Goal: Check status

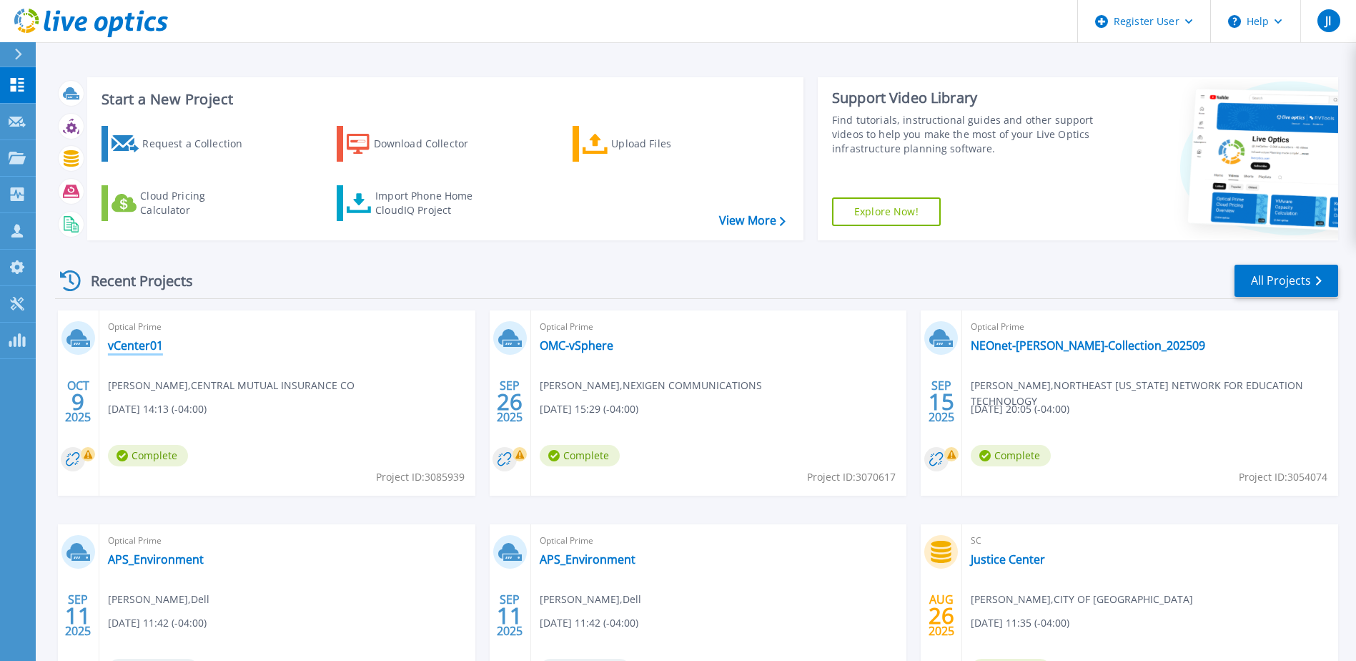
click at [137, 349] on link "vCenter01" at bounding box center [135, 345] width 55 height 14
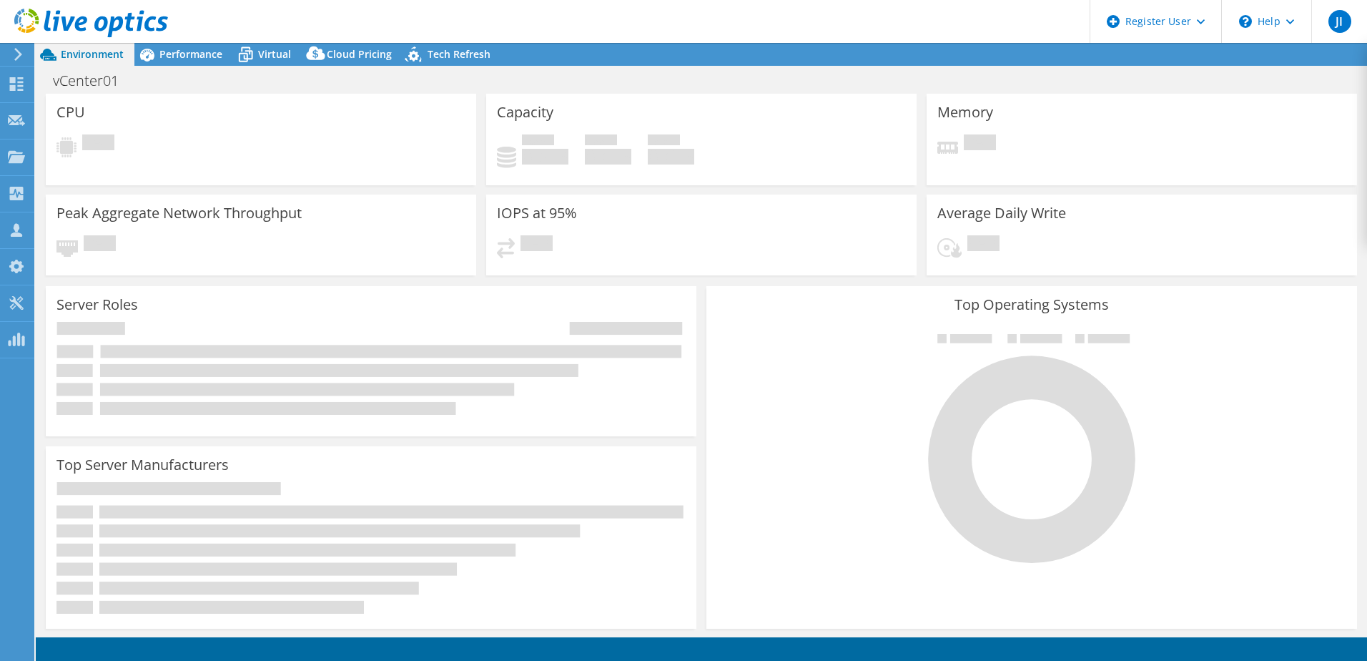
select select "USD"
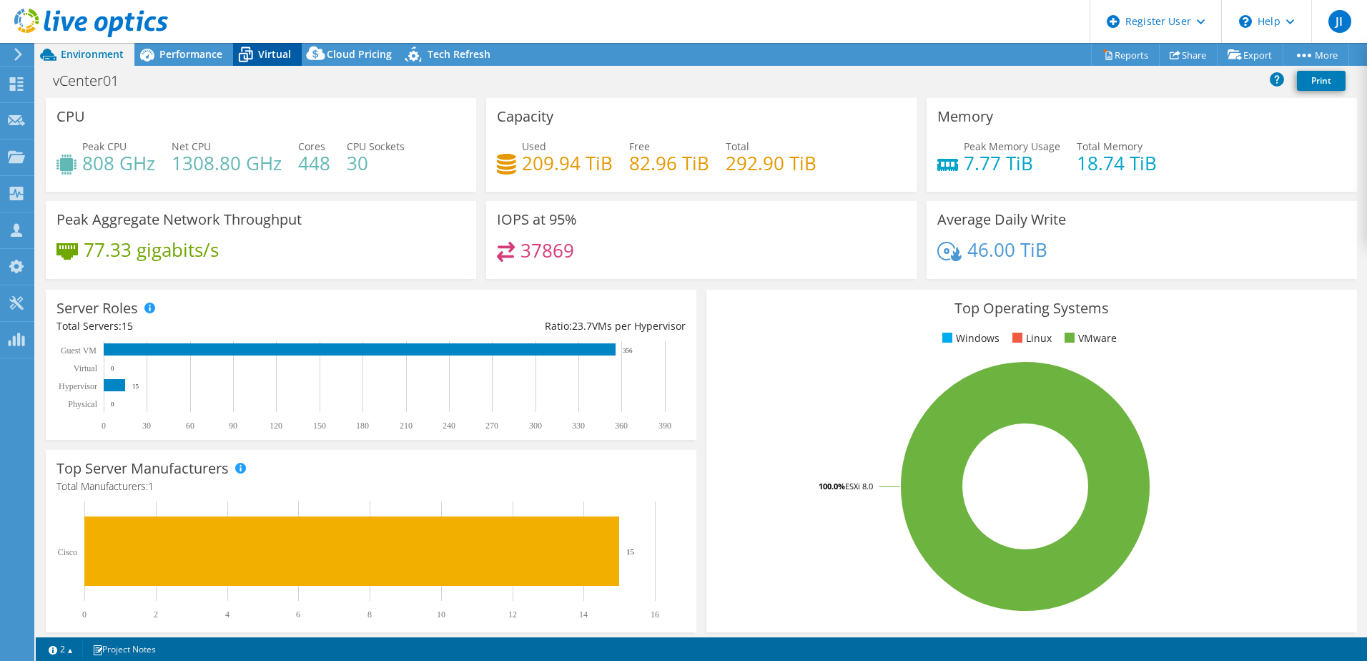
click at [272, 57] on span "Virtual" at bounding box center [274, 54] width 33 height 14
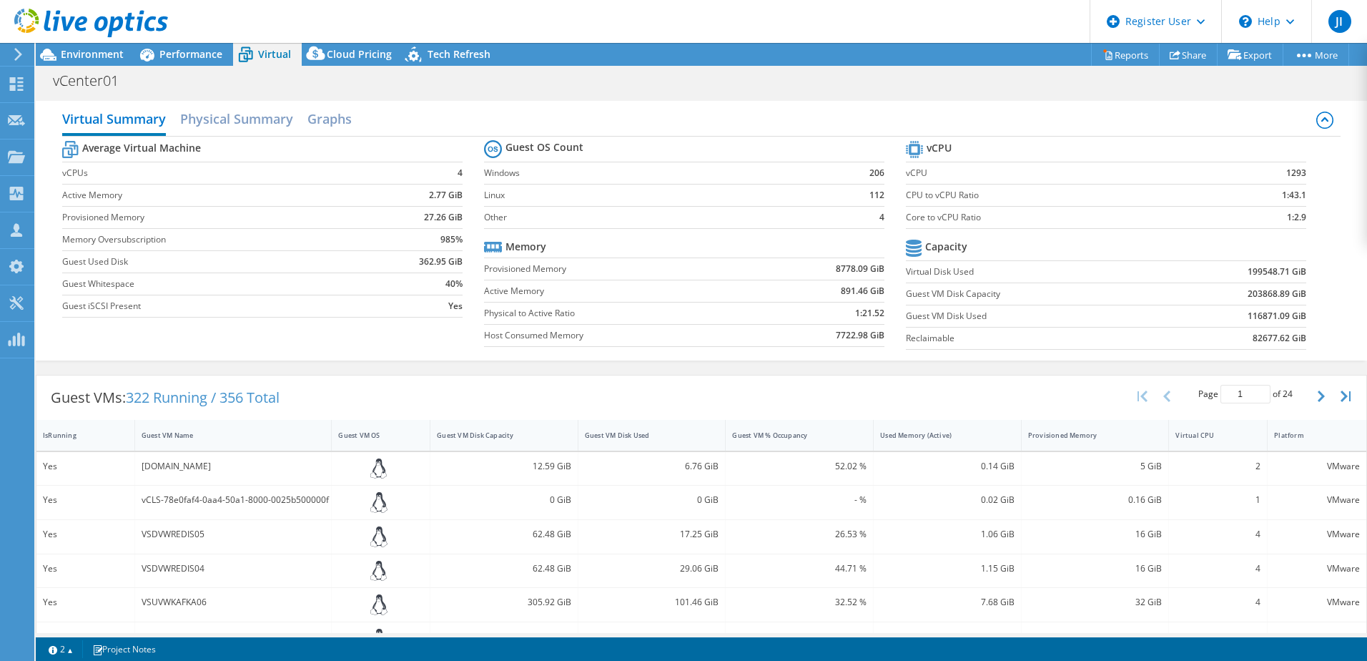
click at [1250, 316] on b "116871.09 GiB" at bounding box center [1277, 316] width 59 height 14
click at [178, 62] on div "Performance" at bounding box center [183, 54] width 99 height 23
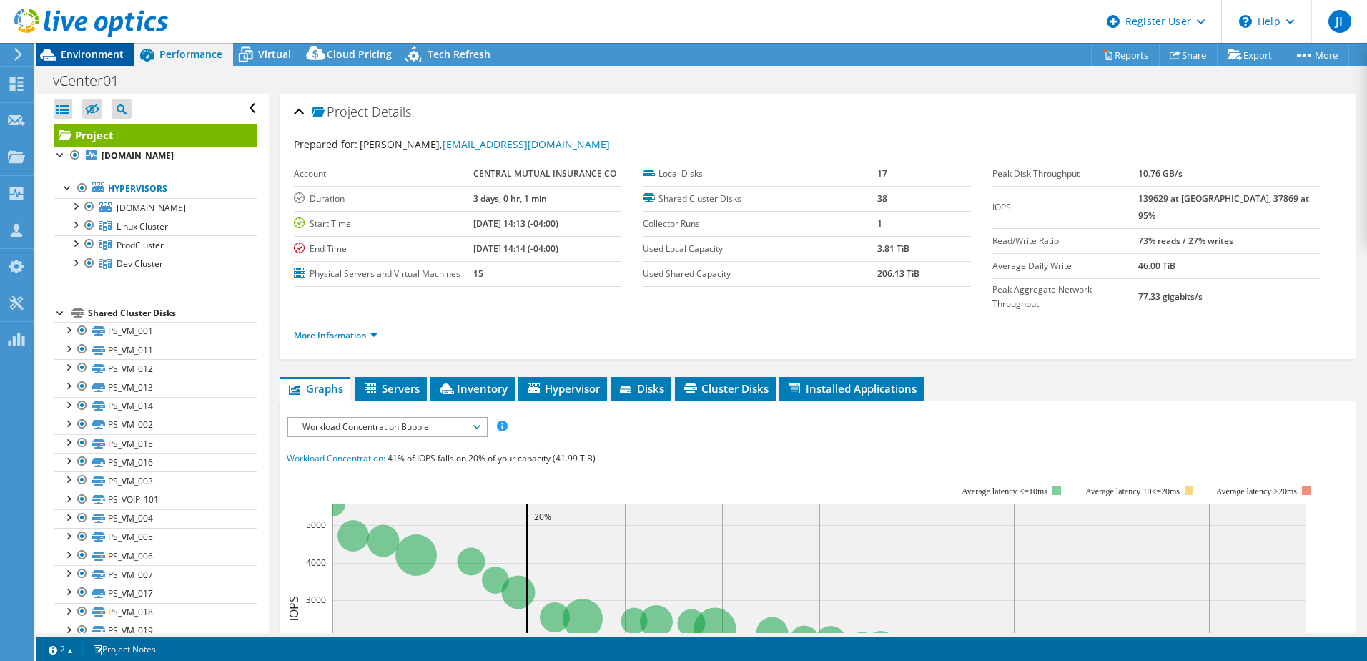
click at [85, 57] on span "Environment" at bounding box center [92, 54] width 63 height 14
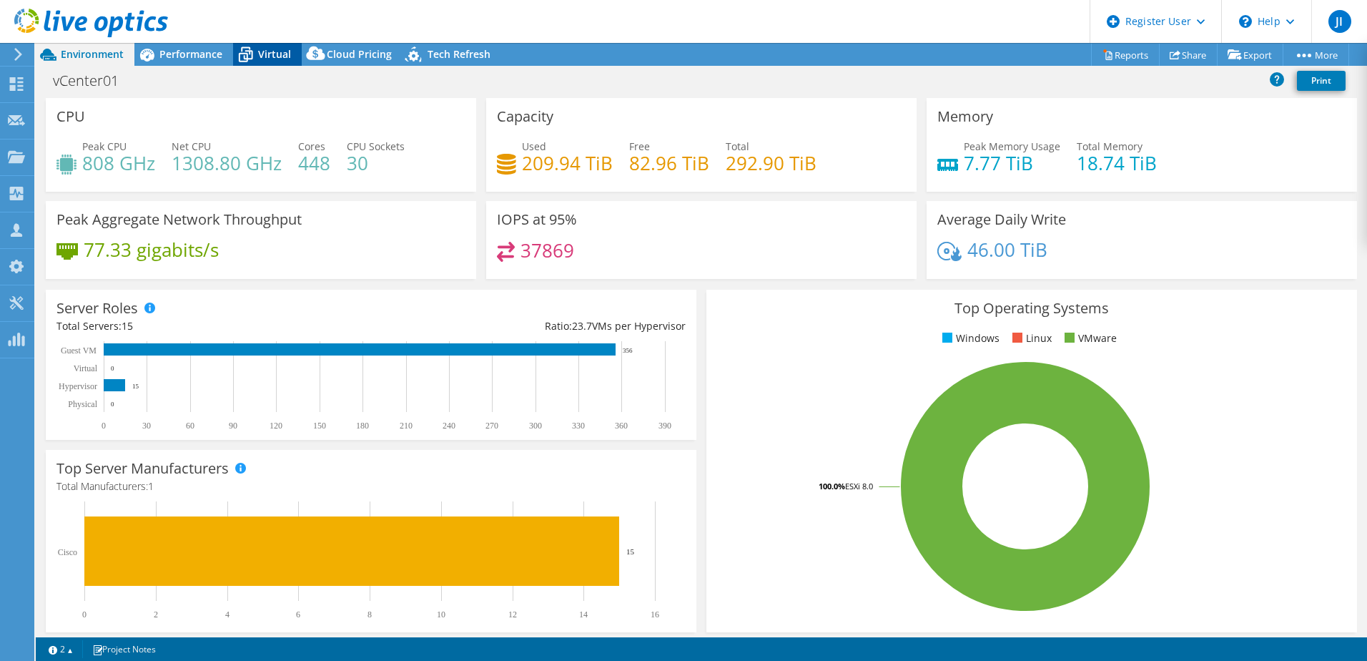
click at [284, 59] on span "Virtual" at bounding box center [274, 54] width 33 height 14
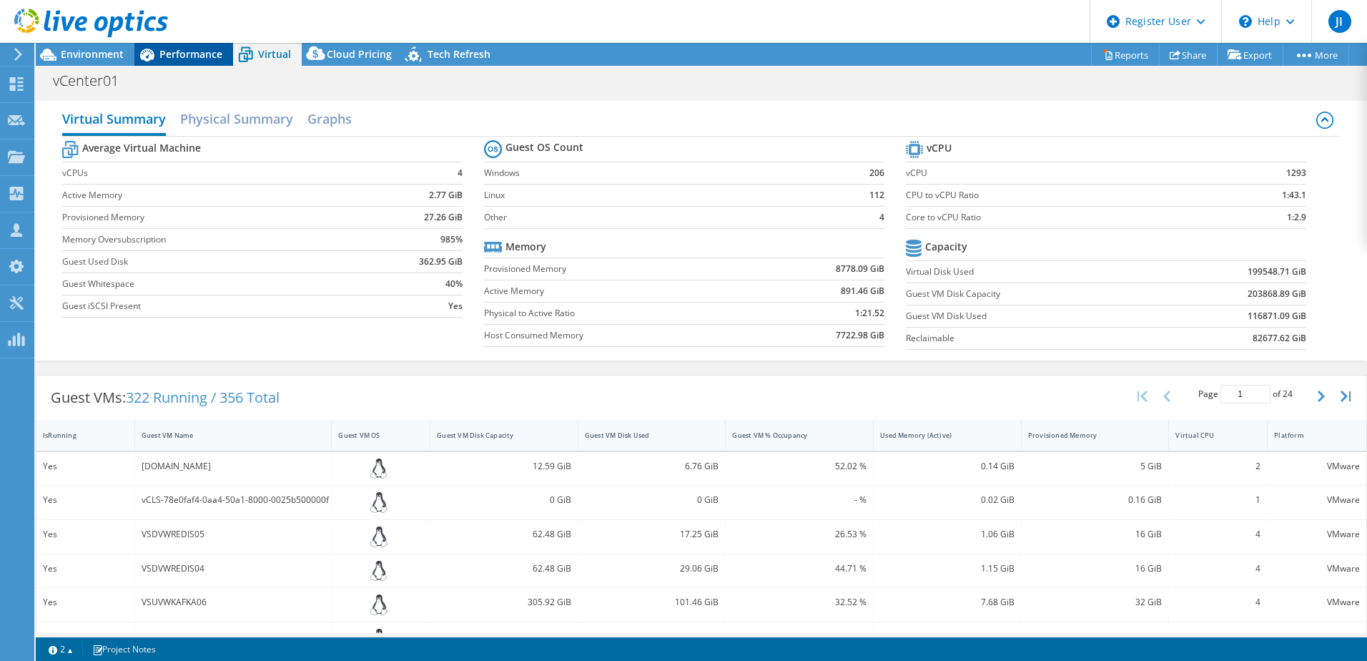
click at [199, 56] on span "Performance" at bounding box center [190, 54] width 63 height 14
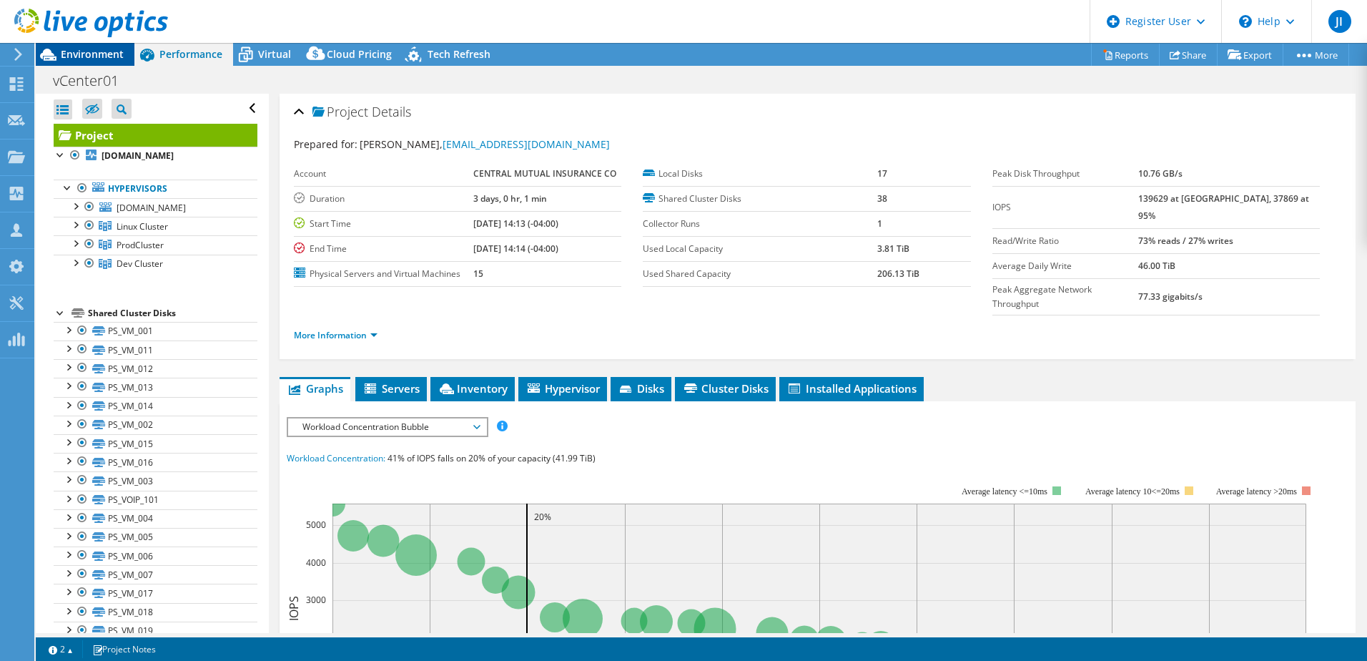
click at [102, 54] on span "Environment" at bounding box center [92, 54] width 63 height 14
